Goal: Task Accomplishment & Management: Use online tool/utility

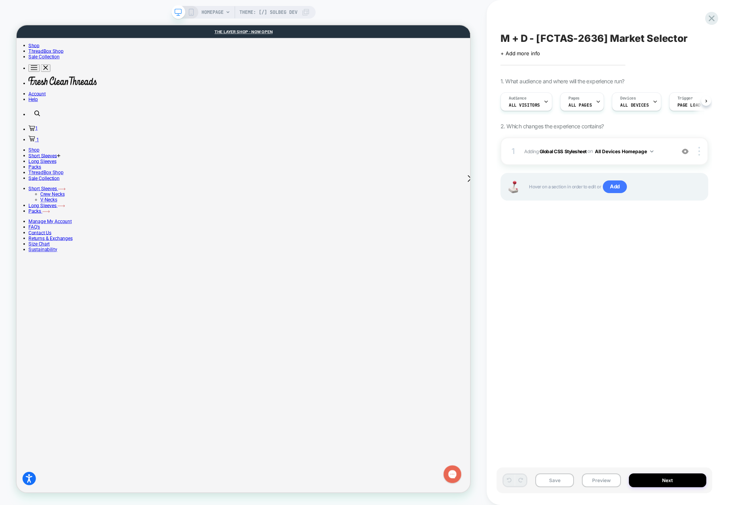
scroll to position [0, 0]
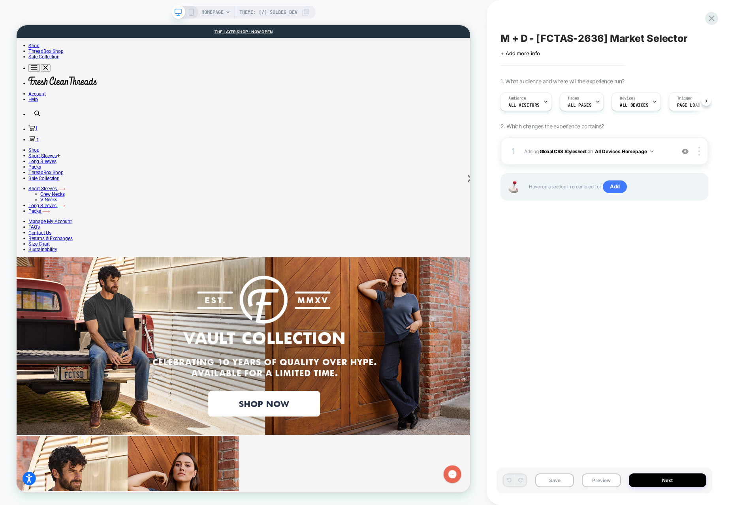
click at [510, 487] on div "Save Preview Next" at bounding box center [604, 481] width 216 height 26
click at [510, 485] on button "Preview" at bounding box center [601, 481] width 39 height 14
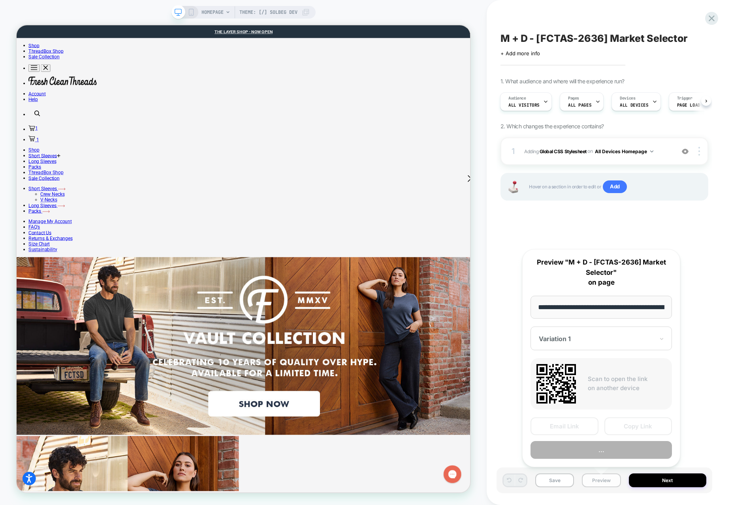
scroll to position [0, 71]
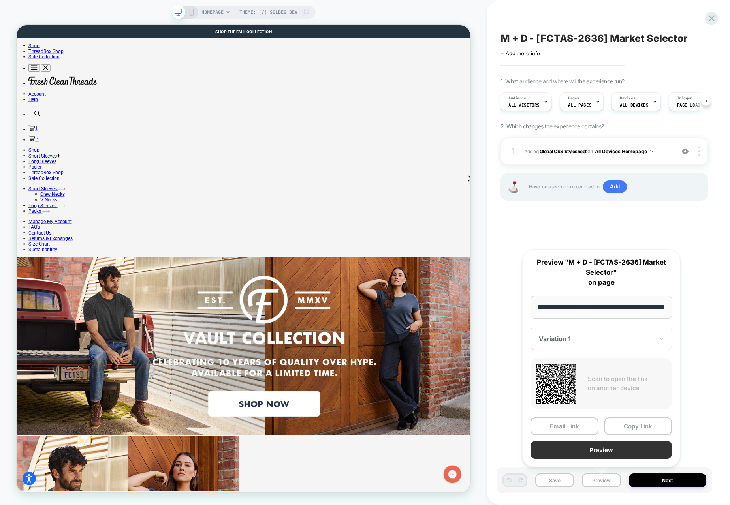
click at [510, 450] on button "Preview" at bounding box center [600, 450] width 141 height 18
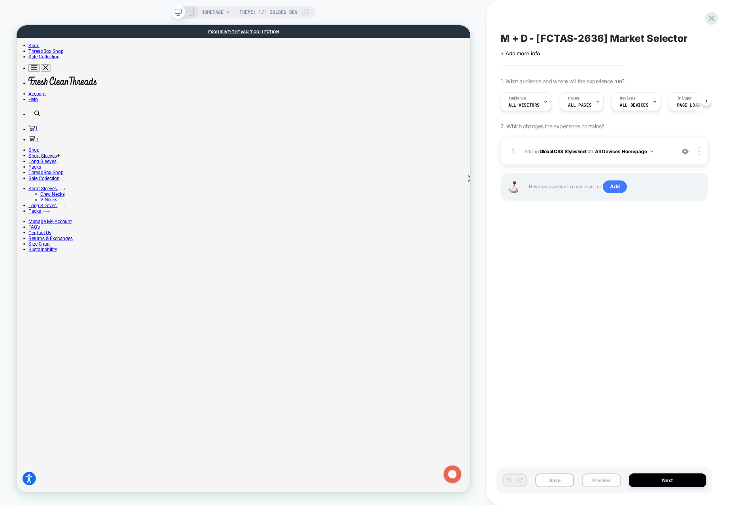
click at [510, 478] on button "Preview" at bounding box center [601, 481] width 39 height 14
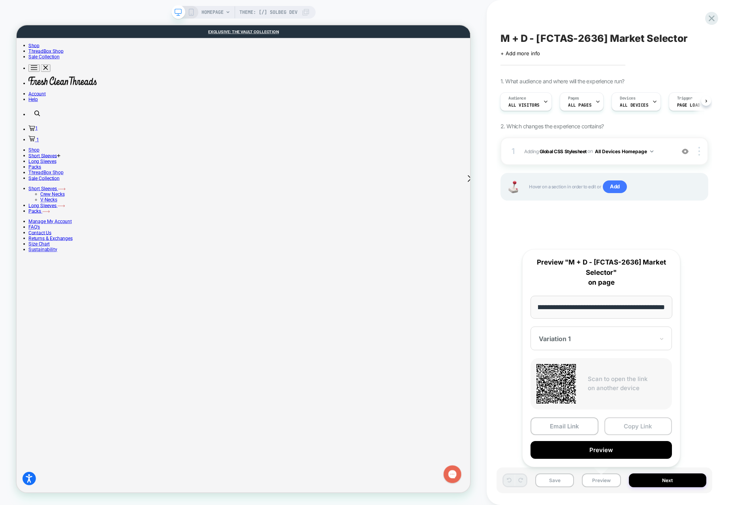
click at [510, 425] on button "Copy Link" at bounding box center [638, 426] width 68 height 18
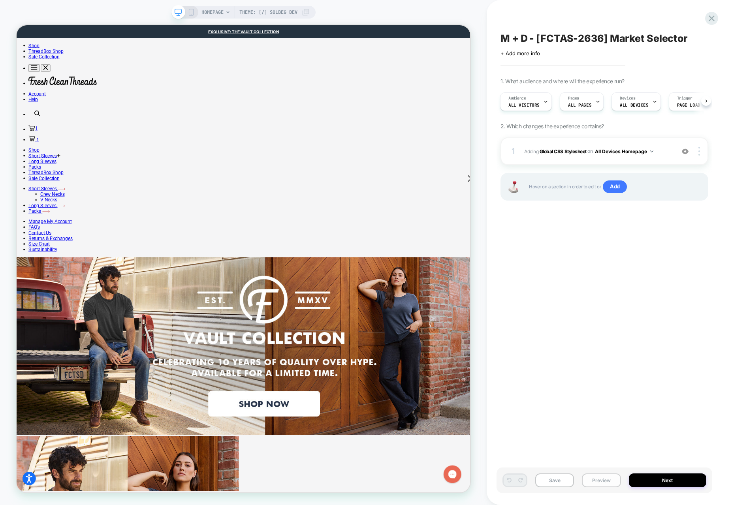
click at [510, 482] on button "Preview" at bounding box center [601, 481] width 39 height 14
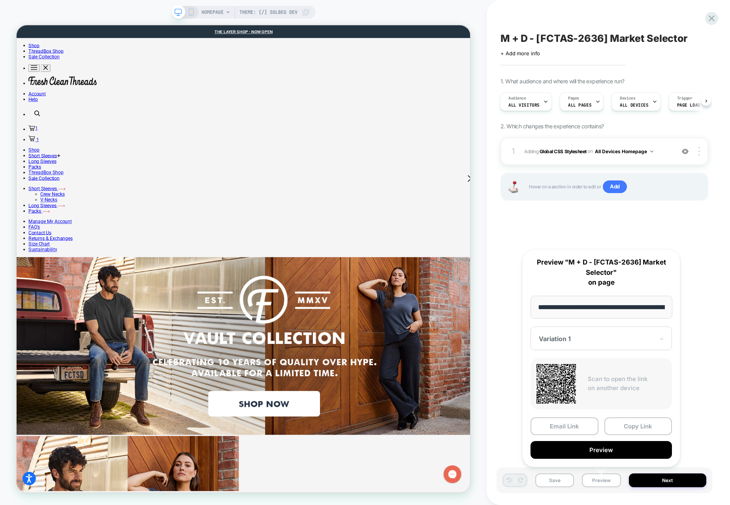
click at [510, 416] on div "**********" at bounding box center [601, 358] width 158 height 218
click at [510, 424] on button "Copy Link" at bounding box center [638, 426] width 68 height 18
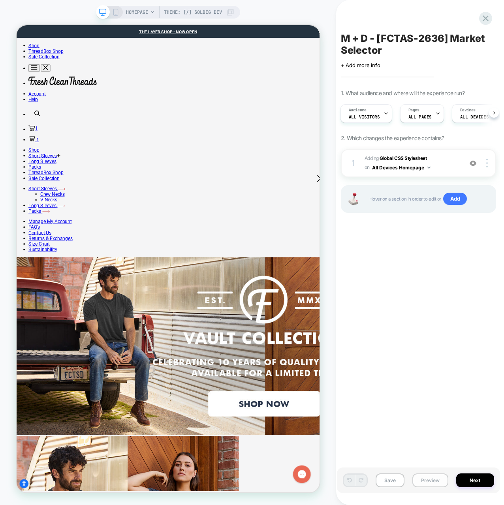
click at [427, 483] on button "Preview" at bounding box center [430, 481] width 36 height 14
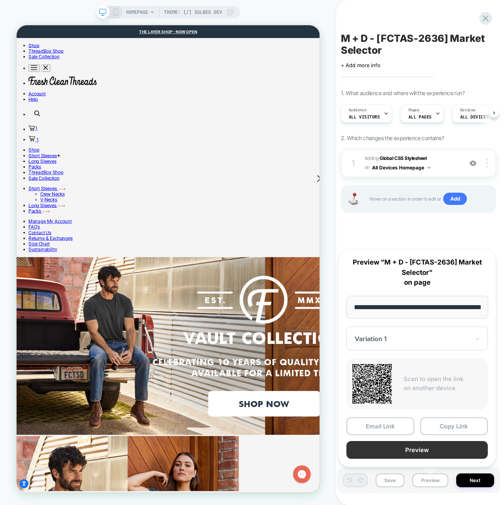
click at [384, 442] on button "Preview" at bounding box center [416, 450] width 141 height 18
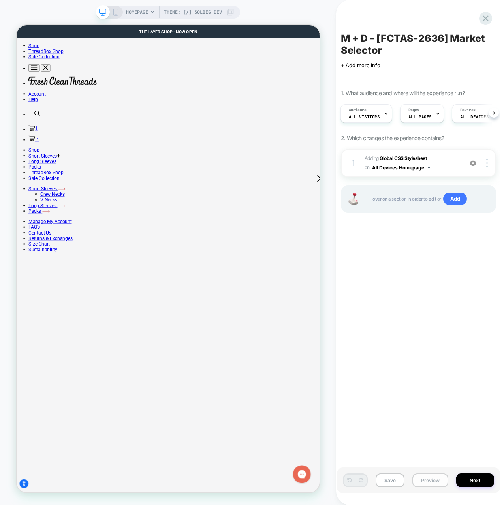
click at [440, 482] on button "Preview" at bounding box center [430, 481] width 36 height 14
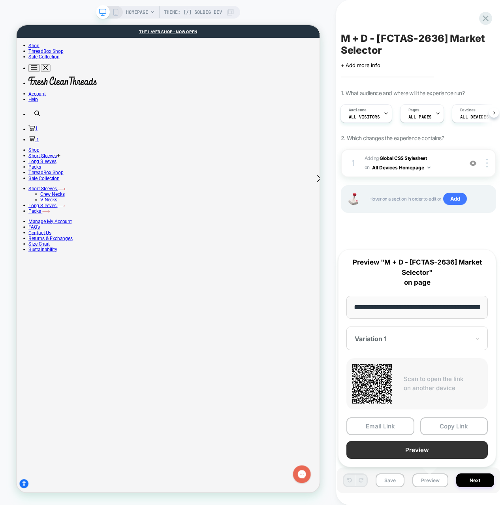
scroll to position [0, 71]
click at [430, 448] on button "Preview" at bounding box center [416, 450] width 141 height 18
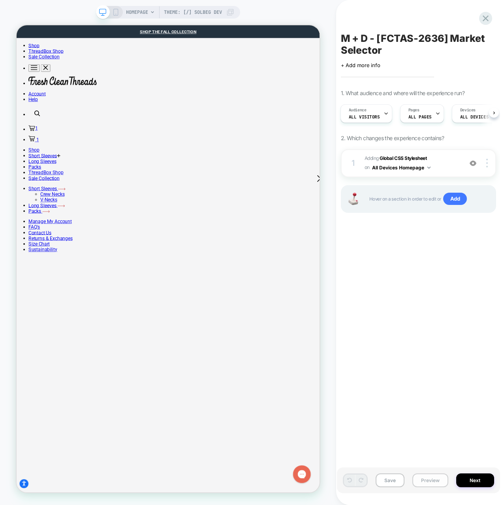
click at [419, 478] on button "Preview" at bounding box center [430, 481] width 36 height 14
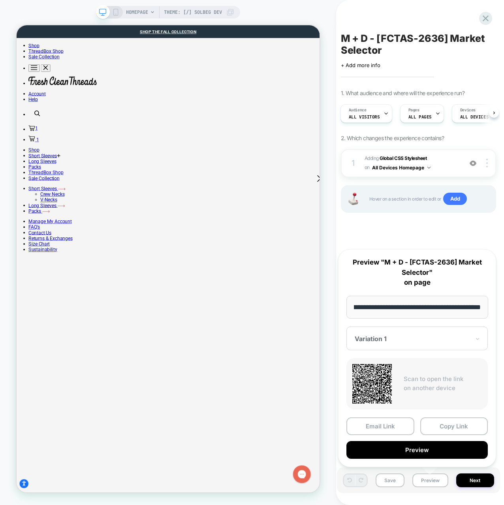
click at [450, 415] on div "**********" at bounding box center [417, 358] width 158 height 218
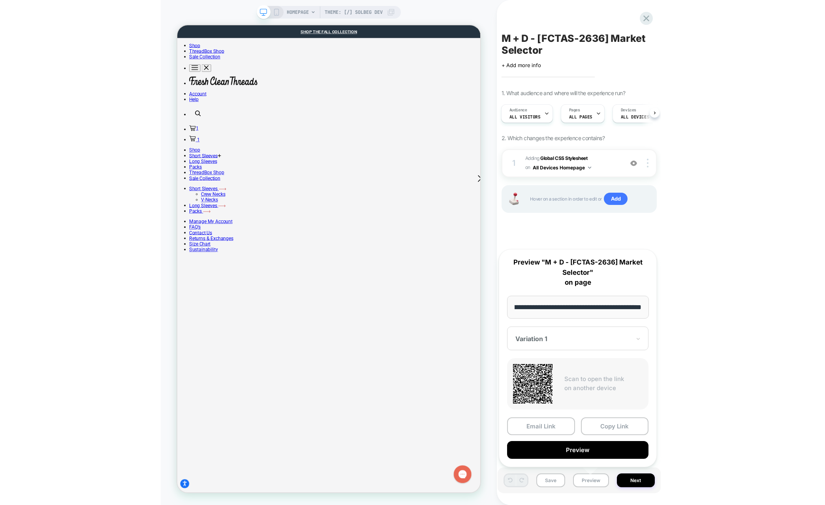
scroll to position [0, 0]
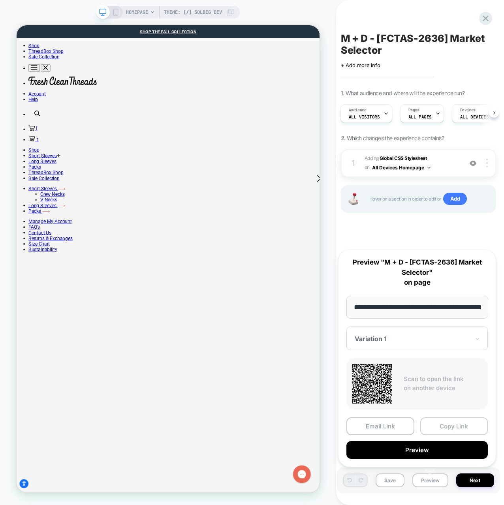
click at [444, 426] on button "Copy Link" at bounding box center [454, 426] width 68 height 18
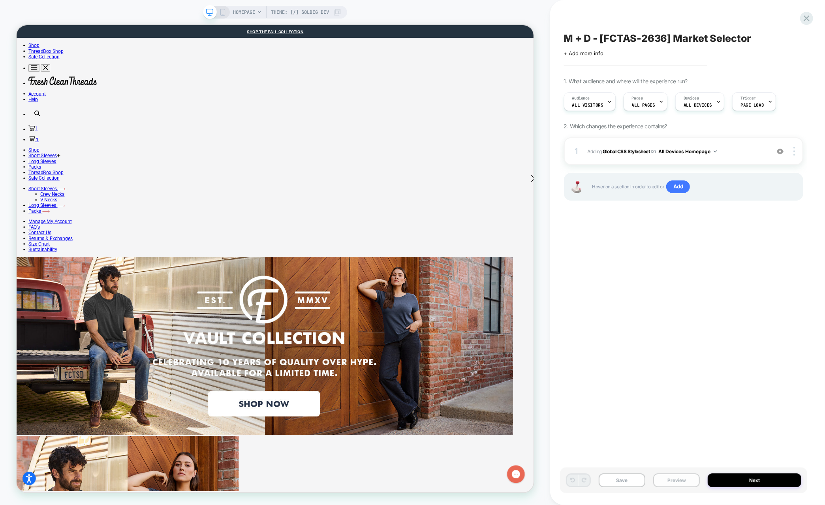
click at [510, 476] on button "Preview" at bounding box center [676, 481] width 47 height 14
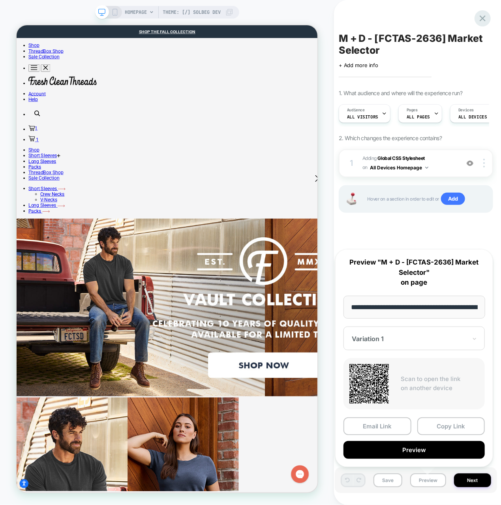
click at [479, 18] on icon at bounding box center [483, 18] width 11 height 11
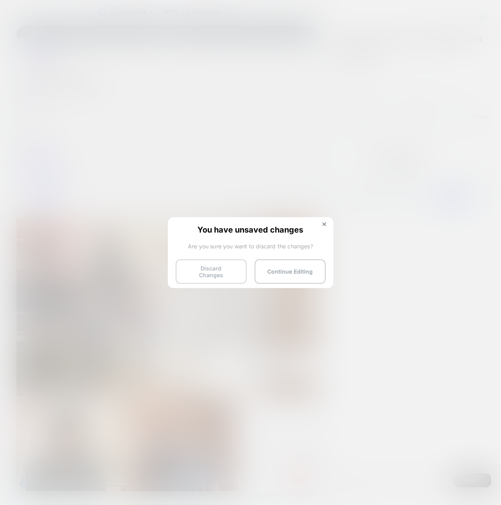
click at [205, 276] on button "Discard Changes" at bounding box center [211, 272] width 71 height 24
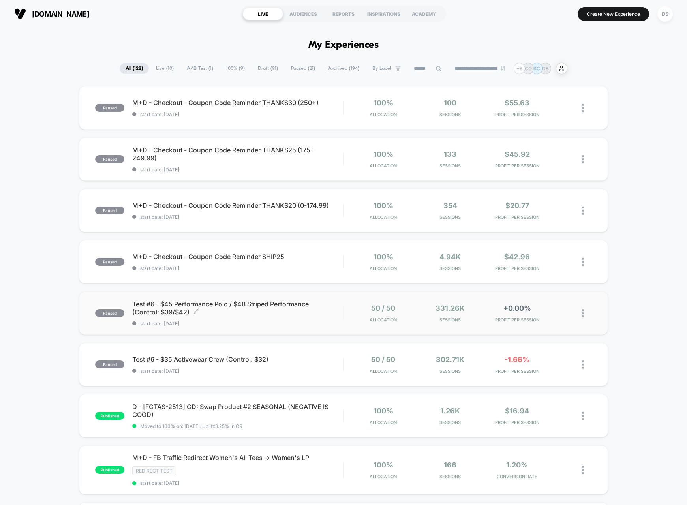
click at [291, 321] on span "start date: [DATE]" at bounding box center [237, 324] width 211 height 6
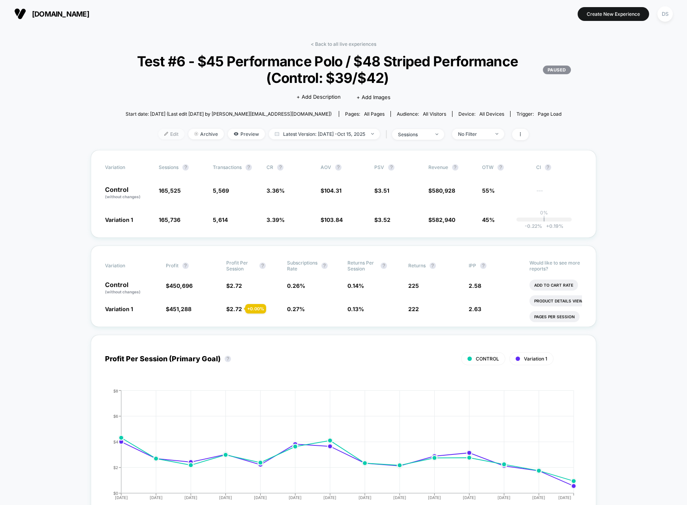
click at [171, 130] on span "Edit" at bounding box center [171, 134] width 26 height 11
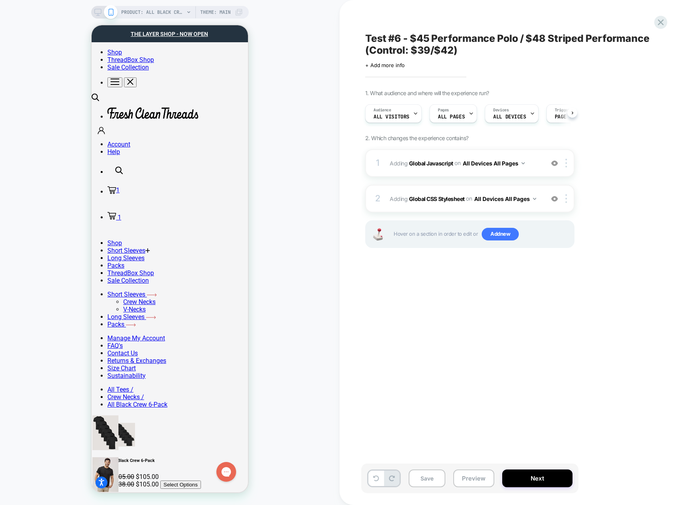
scroll to position [0, 0]
click at [510, 24] on icon at bounding box center [661, 22] width 11 height 11
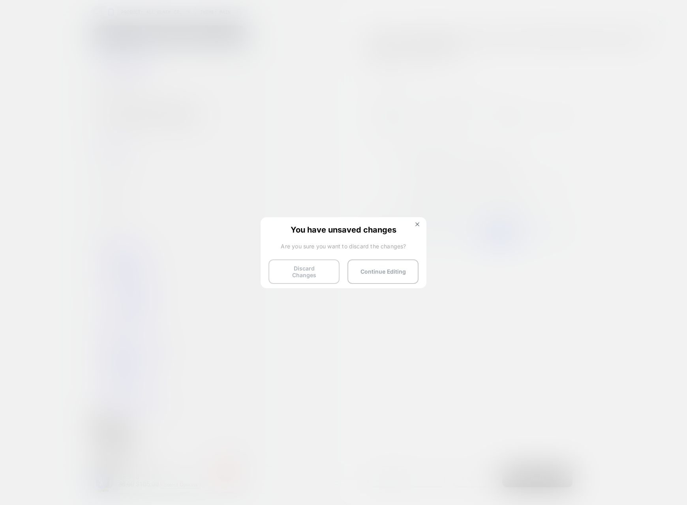
click at [293, 269] on button "Discard Changes" at bounding box center [304, 272] width 71 height 24
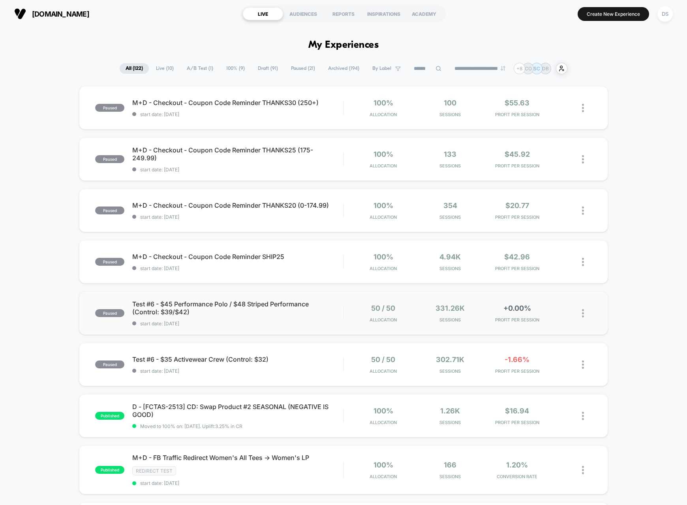
click at [510, 315] on img at bounding box center [583, 313] width 2 height 8
click at [510, 286] on div "Duplicate" at bounding box center [542, 287] width 71 height 18
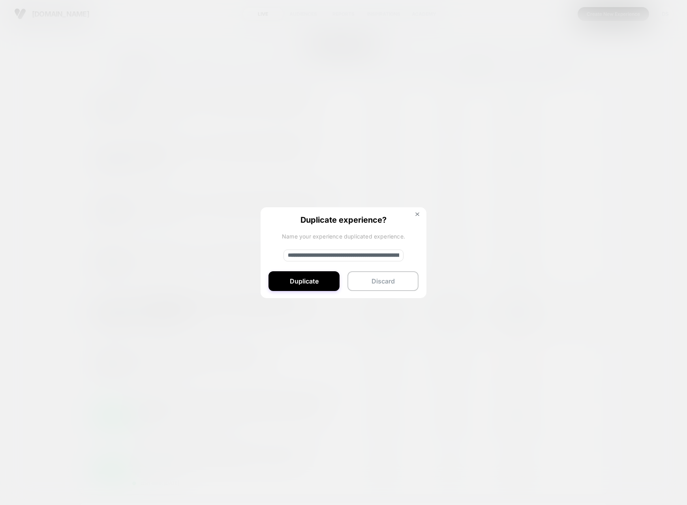
click at [335, 256] on input "**********" at bounding box center [344, 256] width 120 height 12
click at [338, 255] on input "**********" at bounding box center [344, 256] width 120 height 12
click at [326, 256] on input "**********" at bounding box center [344, 256] width 120 height 12
click at [295, 253] on input "**********" at bounding box center [344, 256] width 120 height 12
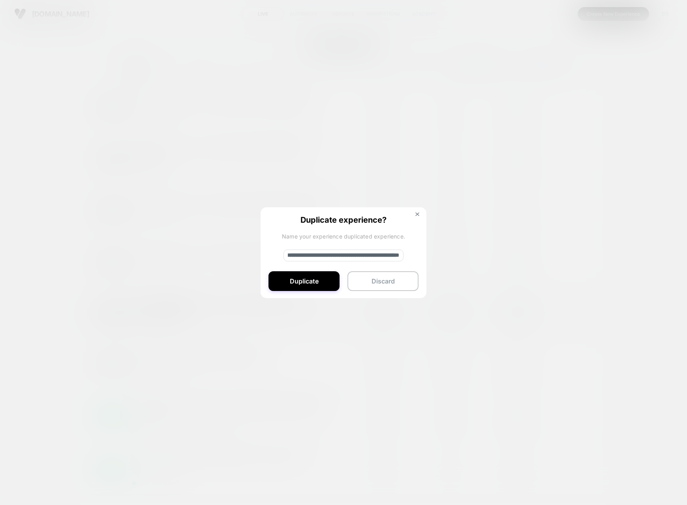
scroll to position [0, 0]
type input "**********"
click at [286, 282] on button "Duplicate" at bounding box center [304, 281] width 71 height 20
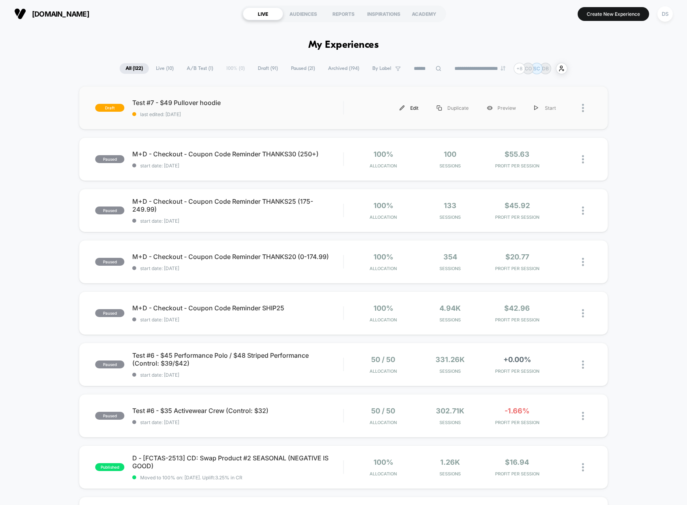
click at [406, 110] on div "Edit" at bounding box center [409, 108] width 37 height 18
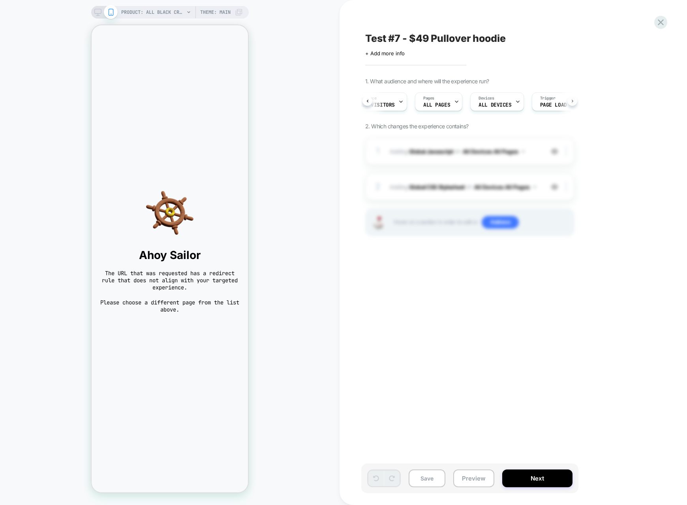
scroll to position [0, 44]
click at [510, 100] on div "Audience All Visitors Pages ALL PAGES Devices ALL DEVICES Trigger Page Load" at bounding box center [469, 101] width 209 height 26
click at [510, 480] on button "Next" at bounding box center [537, 479] width 70 height 18
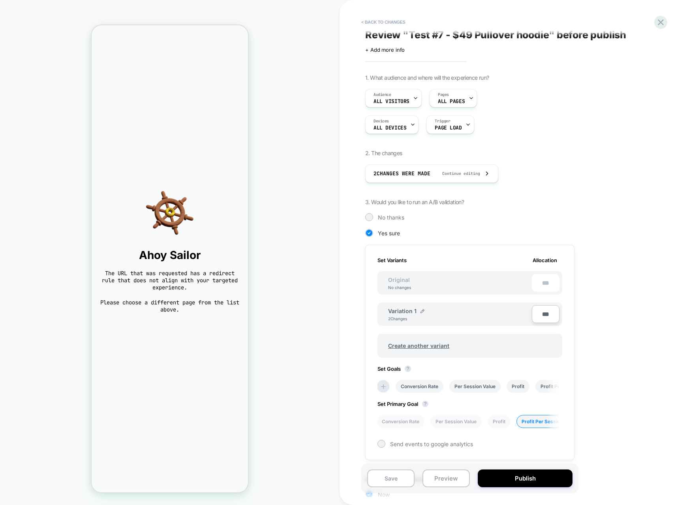
scroll to position [0, 0]
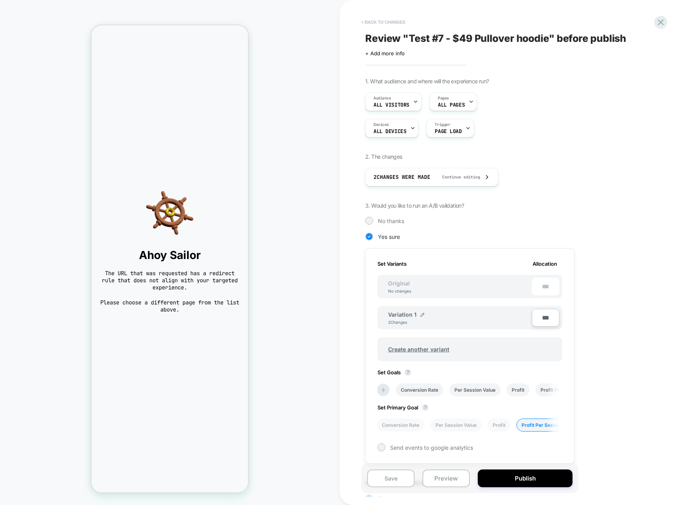
click at [370, 17] on button "< Back to changes" at bounding box center [383, 22] width 52 height 13
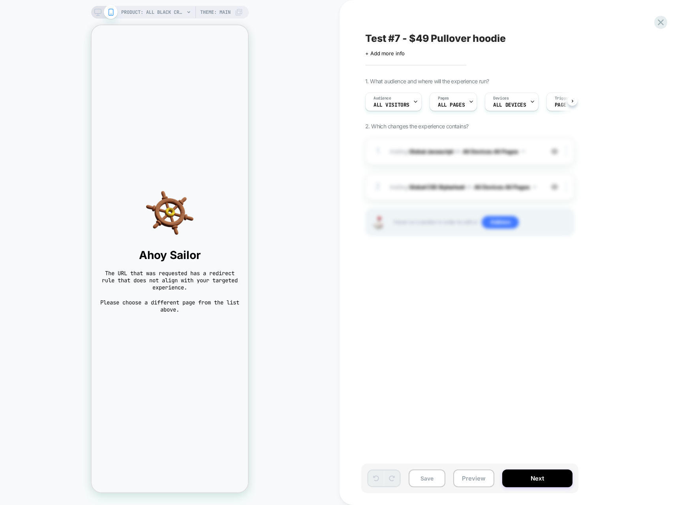
scroll to position [0, 0]
click at [427, 472] on button "Save" at bounding box center [427, 479] width 37 height 18
drag, startPoint x: 448, startPoint y: 201, endPoint x: 448, endPoint y: 197, distance: 4.0
click at [448, 198] on div "1 Adding Global Javascript on All Devices All Pages Add Before Add After Target…" at bounding box center [469, 196] width 209 height 118
click at [446, 178] on div "2 Adding Global CSS Stylesheet on All Devices All Pages Add Before Add After Ta…" at bounding box center [469, 187] width 209 height 28
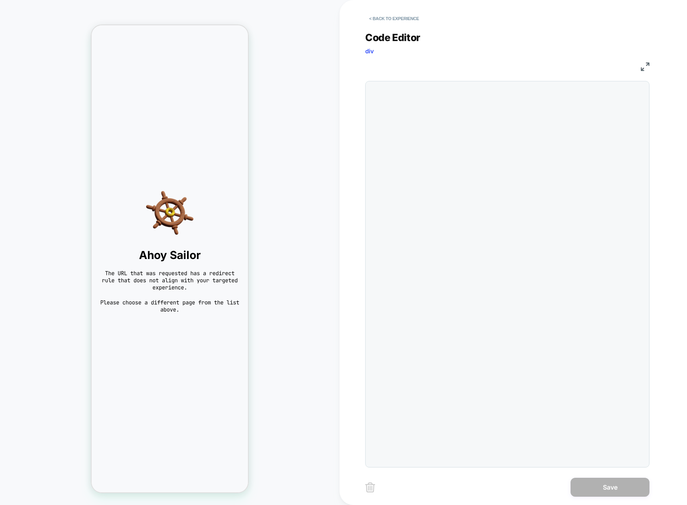
scroll to position [85, 0]
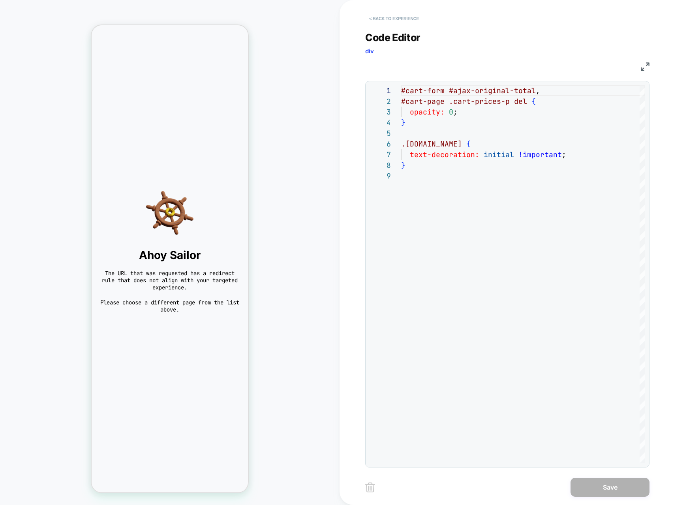
click at [387, 19] on button "< Back to experience" at bounding box center [394, 18] width 58 height 13
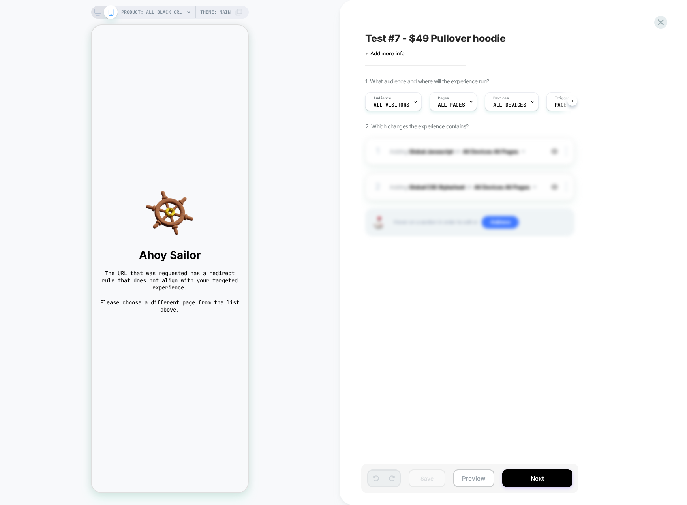
scroll to position [0, 0]
click at [423, 184] on b "Global CSS Stylesheet" at bounding box center [437, 186] width 56 height 7
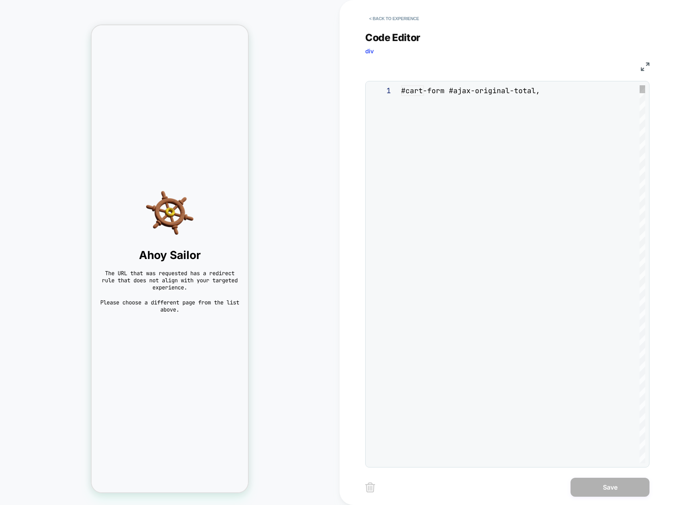
scroll to position [85, 0]
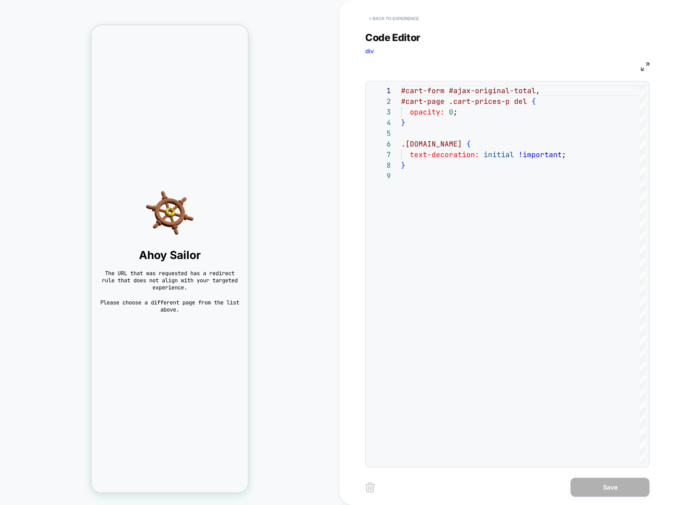
click at [391, 18] on button "< Back to experience" at bounding box center [394, 18] width 58 height 13
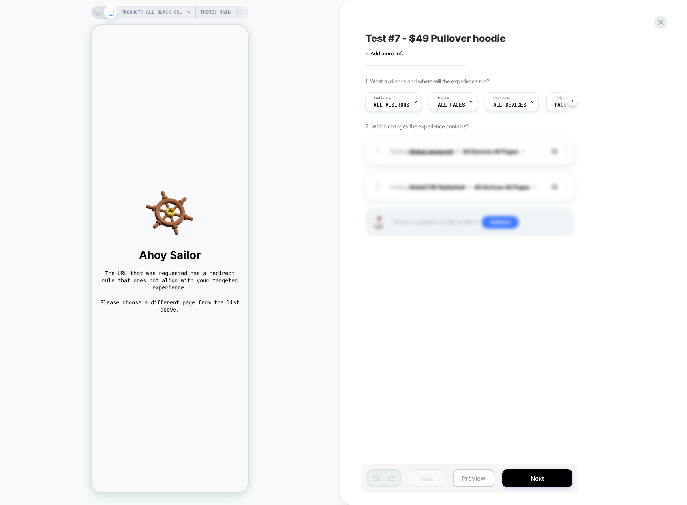
scroll to position [0, 0]
click at [428, 153] on b "Global Javascript" at bounding box center [431, 151] width 44 height 7
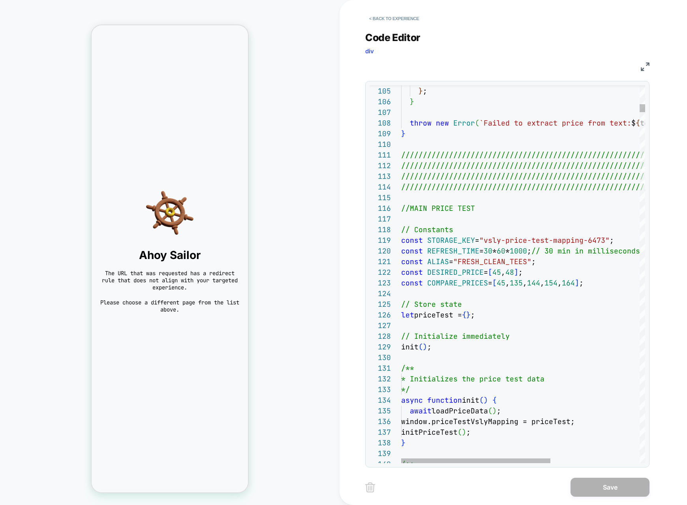
scroll to position [11, 128]
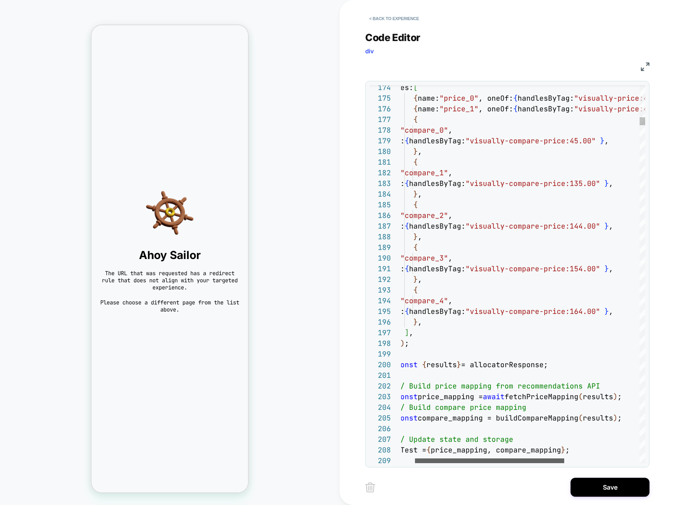
click at [510, 459] on div at bounding box center [489, 461] width 149 height 5
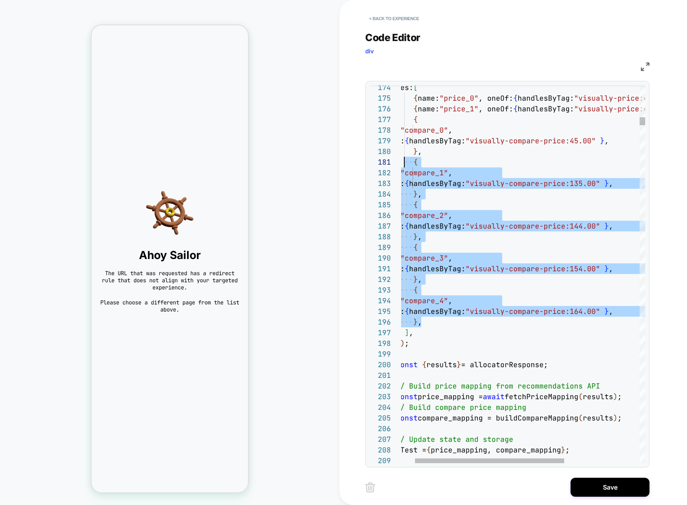
scroll to position [0, 0]
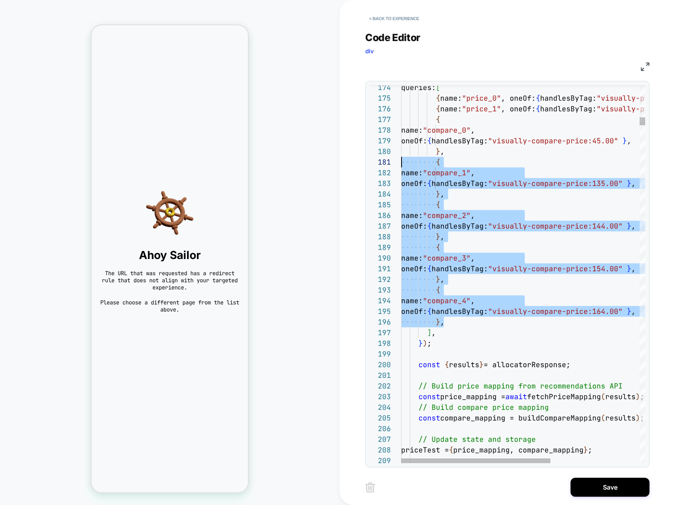
drag, startPoint x: 425, startPoint y: 322, endPoint x: 399, endPoint y: 163, distance: 160.6
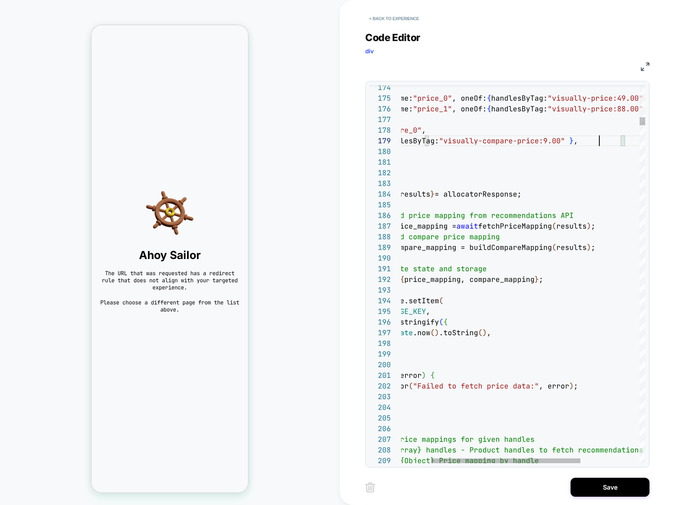
scroll to position [85, 252]
type textarea "**********"
click at [510, 486] on button "Save" at bounding box center [610, 487] width 79 height 19
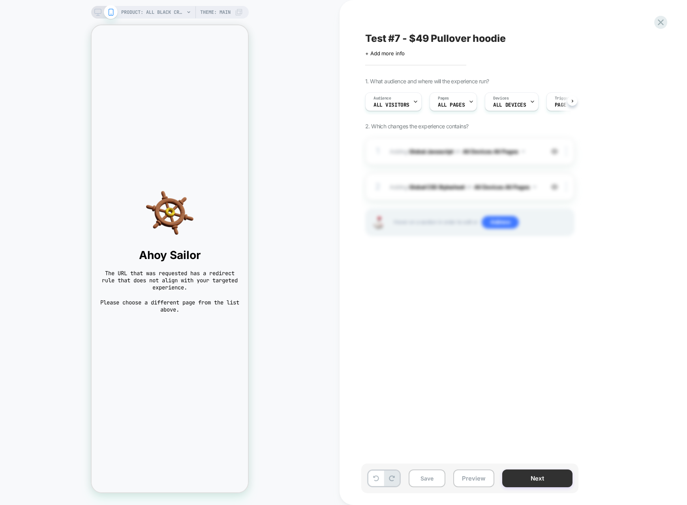
scroll to position [0, 0]
click at [418, 478] on button "Save" at bounding box center [427, 479] width 37 height 18
click at [510, 22] on icon at bounding box center [661, 22] width 11 height 11
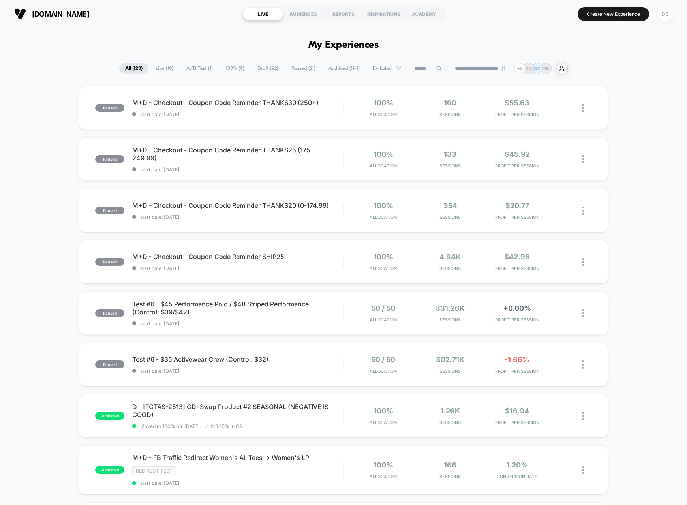
click at [510, 13] on div "DS" at bounding box center [665, 13] width 15 height 15
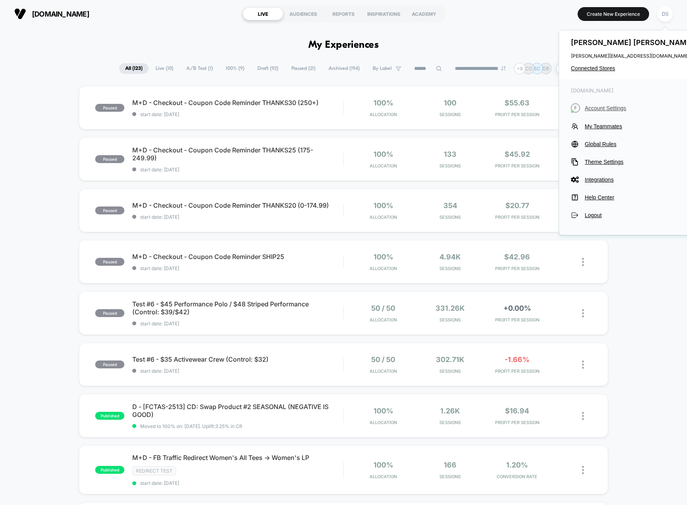
click at [510, 105] on span "Account Settings" at bounding box center [640, 108] width 111 height 6
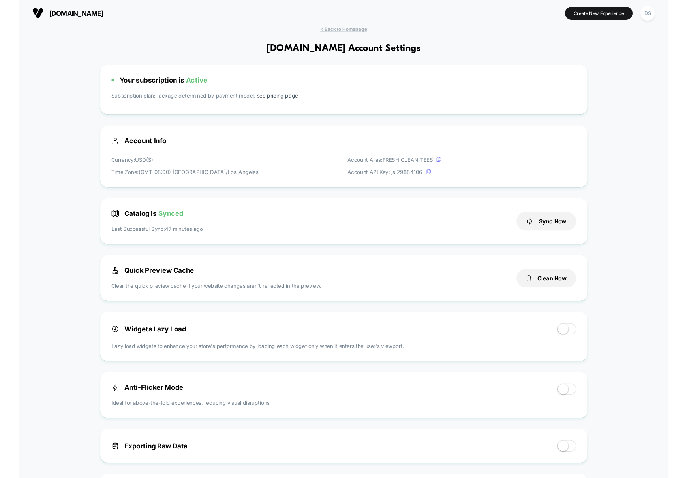
scroll to position [107, 0]
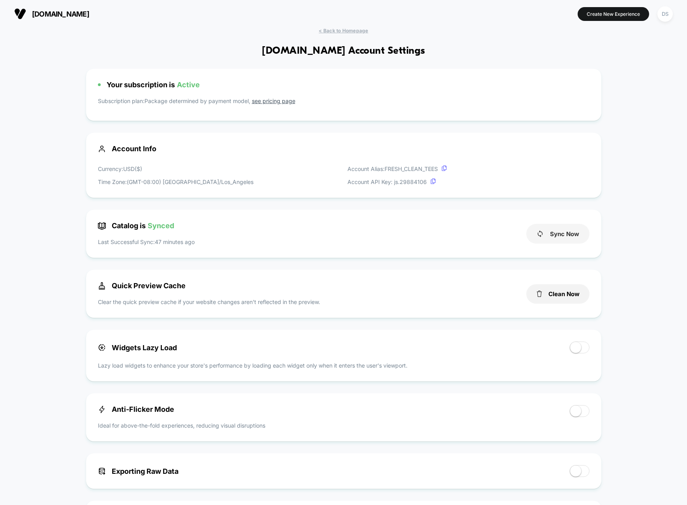
click at [510, 240] on button "Sync Now" at bounding box center [558, 234] width 63 height 20
